Goal: Navigation & Orientation: Find specific page/section

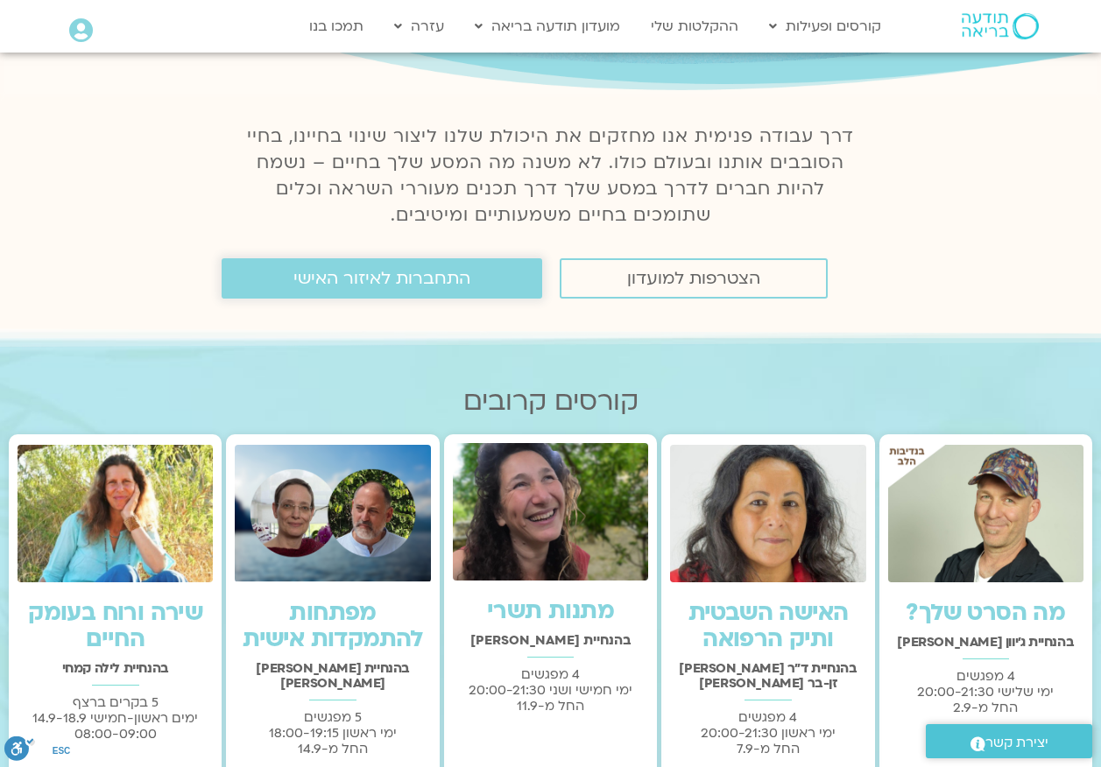
click at [427, 275] on span "התחברות לאיזור האישי" at bounding box center [381, 278] width 177 height 19
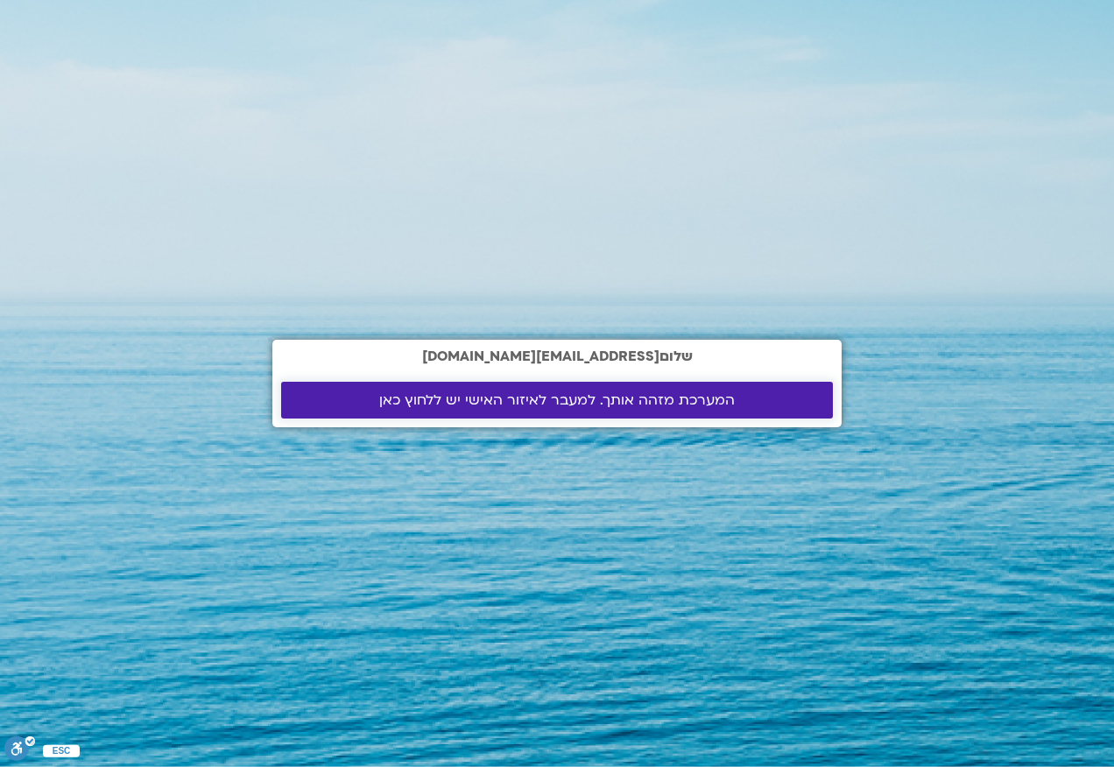
click at [477, 404] on span "המערכת מזהה אותך. למעבר לאיזור האישי יש ללחוץ כאן" at bounding box center [557, 400] width 356 height 16
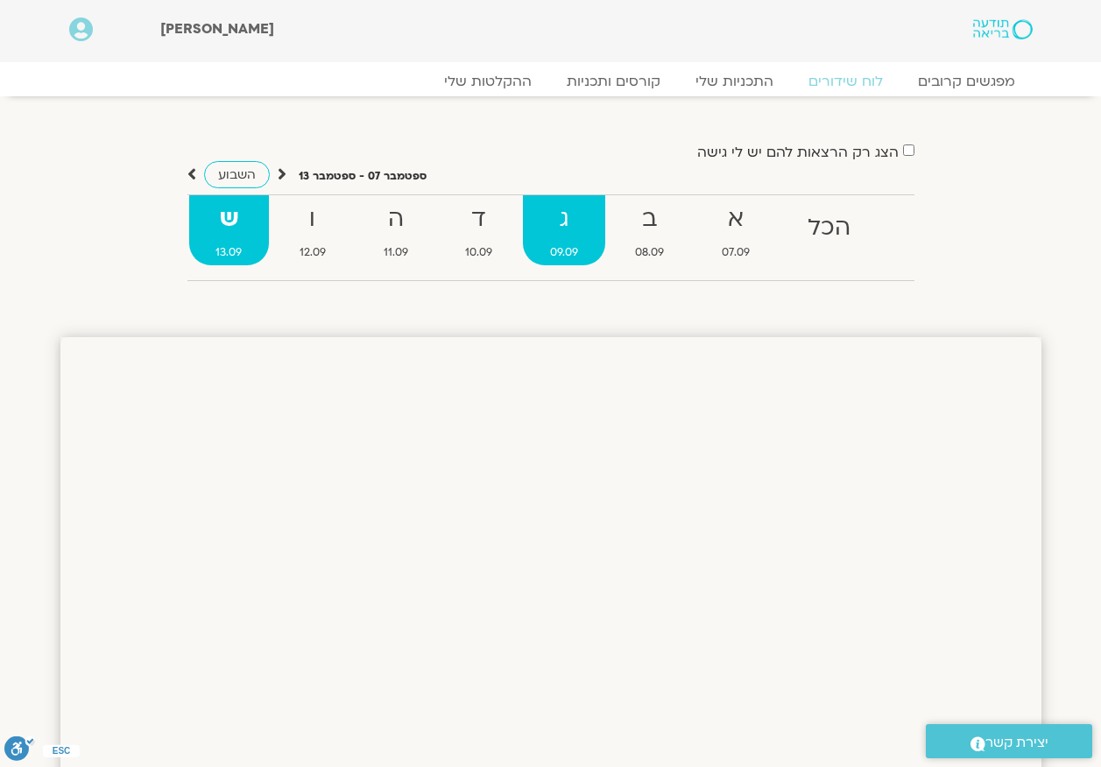
click at [585, 220] on strong "ג" at bounding box center [564, 219] width 82 height 39
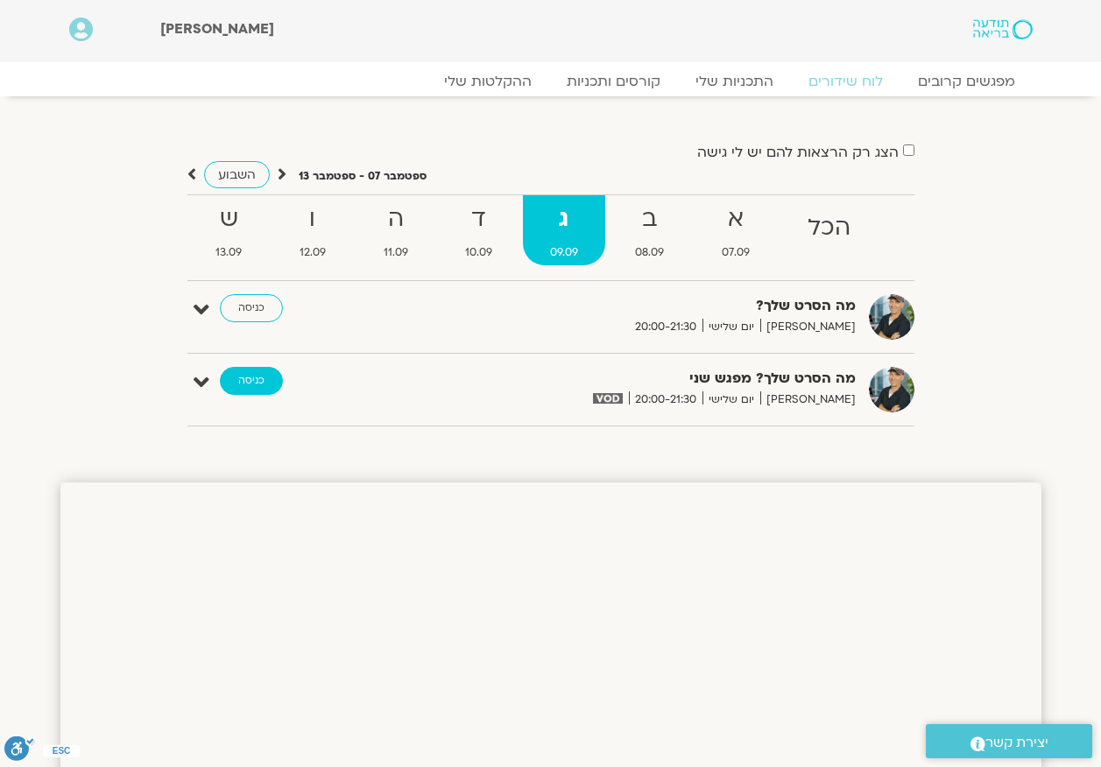
click at [267, 384] on link "כניסה" at bounding box center [251, 381] width 63 height 28
